Goal: Information Seeking & Learning: Check status

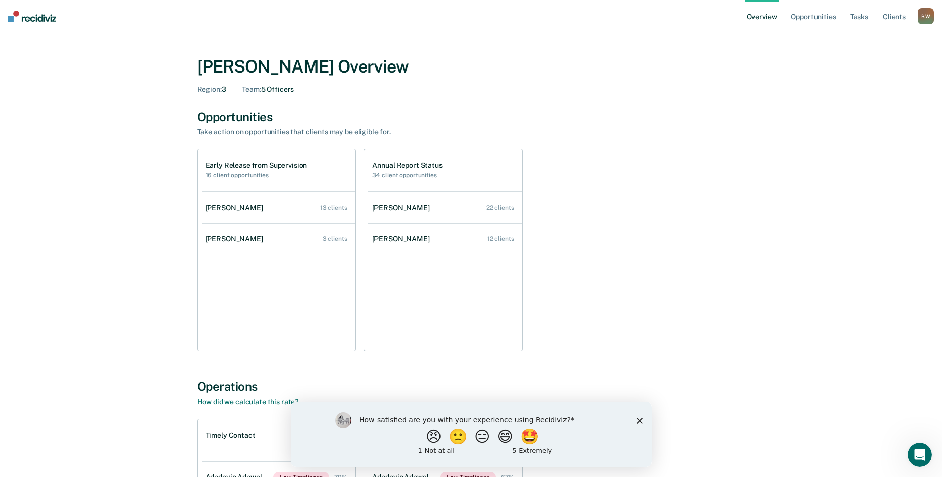
click at [641, 420] on icon "Close survey" at bounding box center [639, 420] width 6 height 6
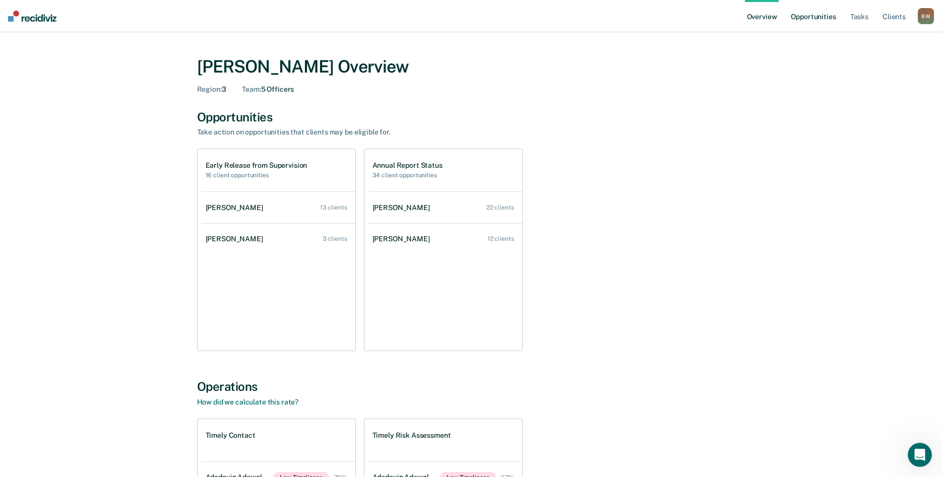
click at [810, 14] on link "Opportunities" at bounding box center [812, 16] width 49 height 32
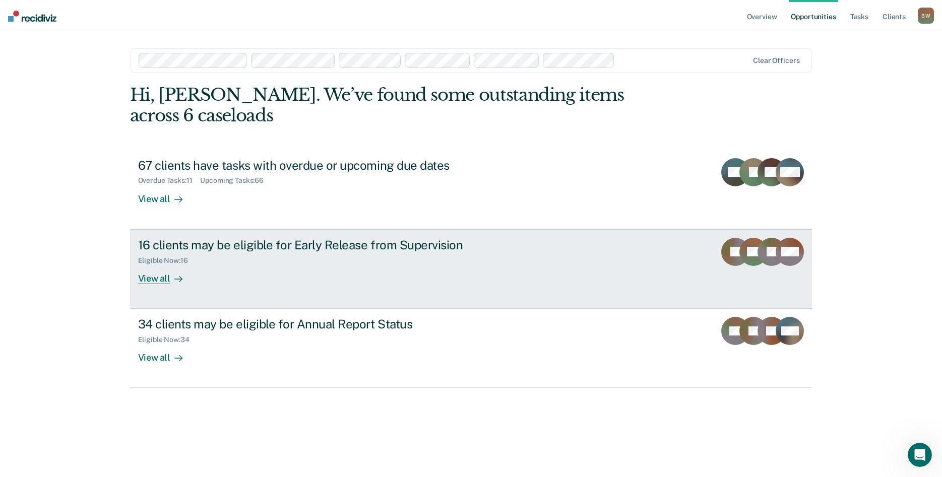
click at [282, 238] on div "16 clients may be eligible for Early Release from Supervision" at bounding box center [315, 245] width 354 height 15
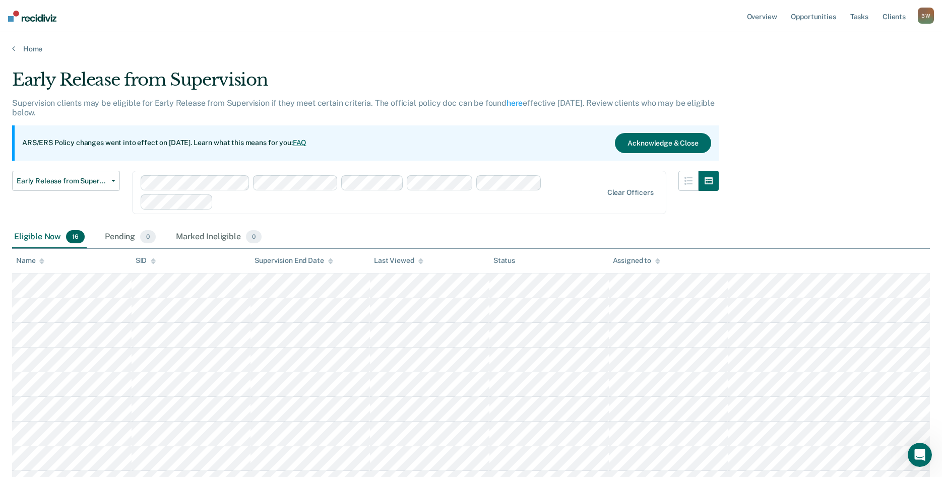
click at [432, 25] on nav "Overview Opportunities Tasks Client s [PERSON_NAME] B W Profile How it works Lo…" at bounding box center [471, 16] width 942 height 32
click at [115, 180] on icon "button" at bounding box center [113, 181] width 4 height 2
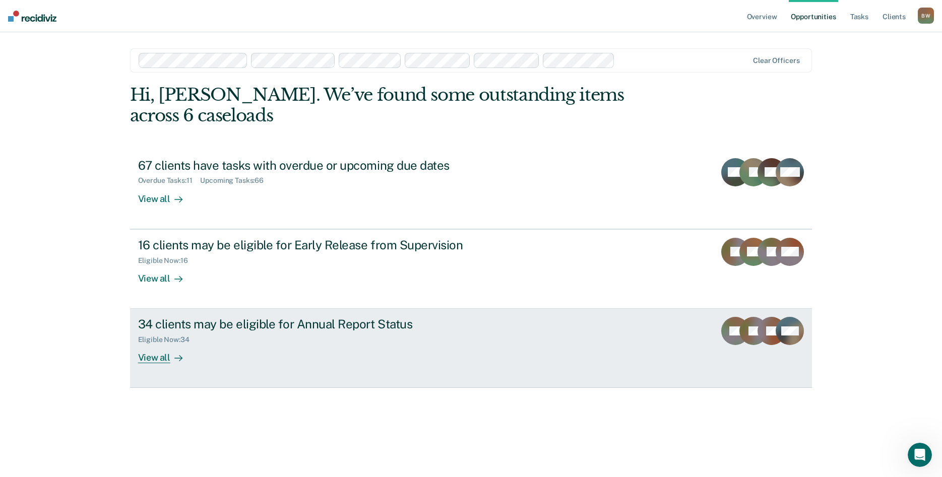
click at [275, 317] on div "34 clients may be eligible for Annual Report Status" at bounding box center [315, 324] width 354 height 15
